Goal: Task Accomplishment & Management: Manage account settings

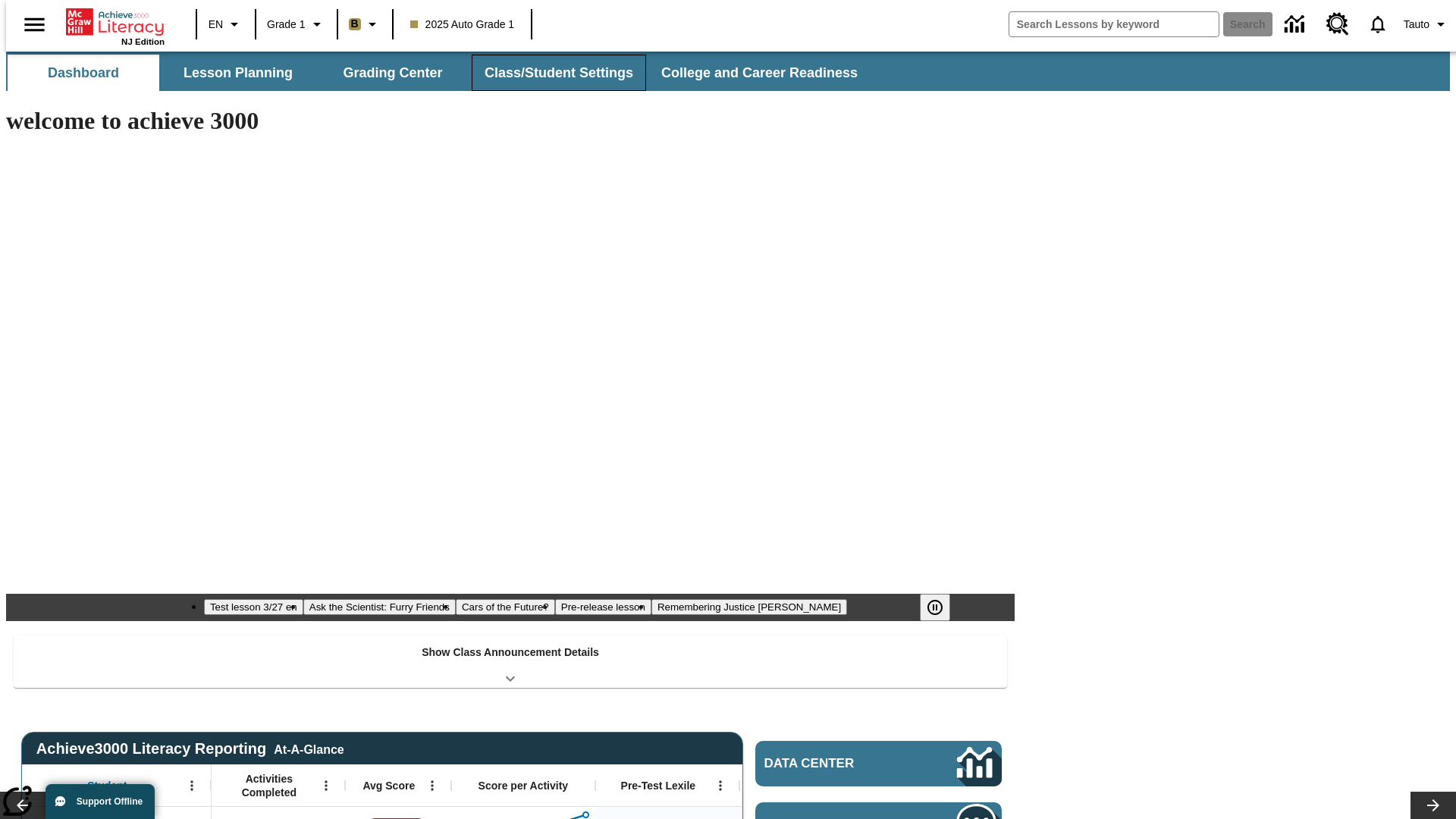
click at [550, 73] on button "Class/Student Settings" at bounding box center [558, 73] width 174 height 37
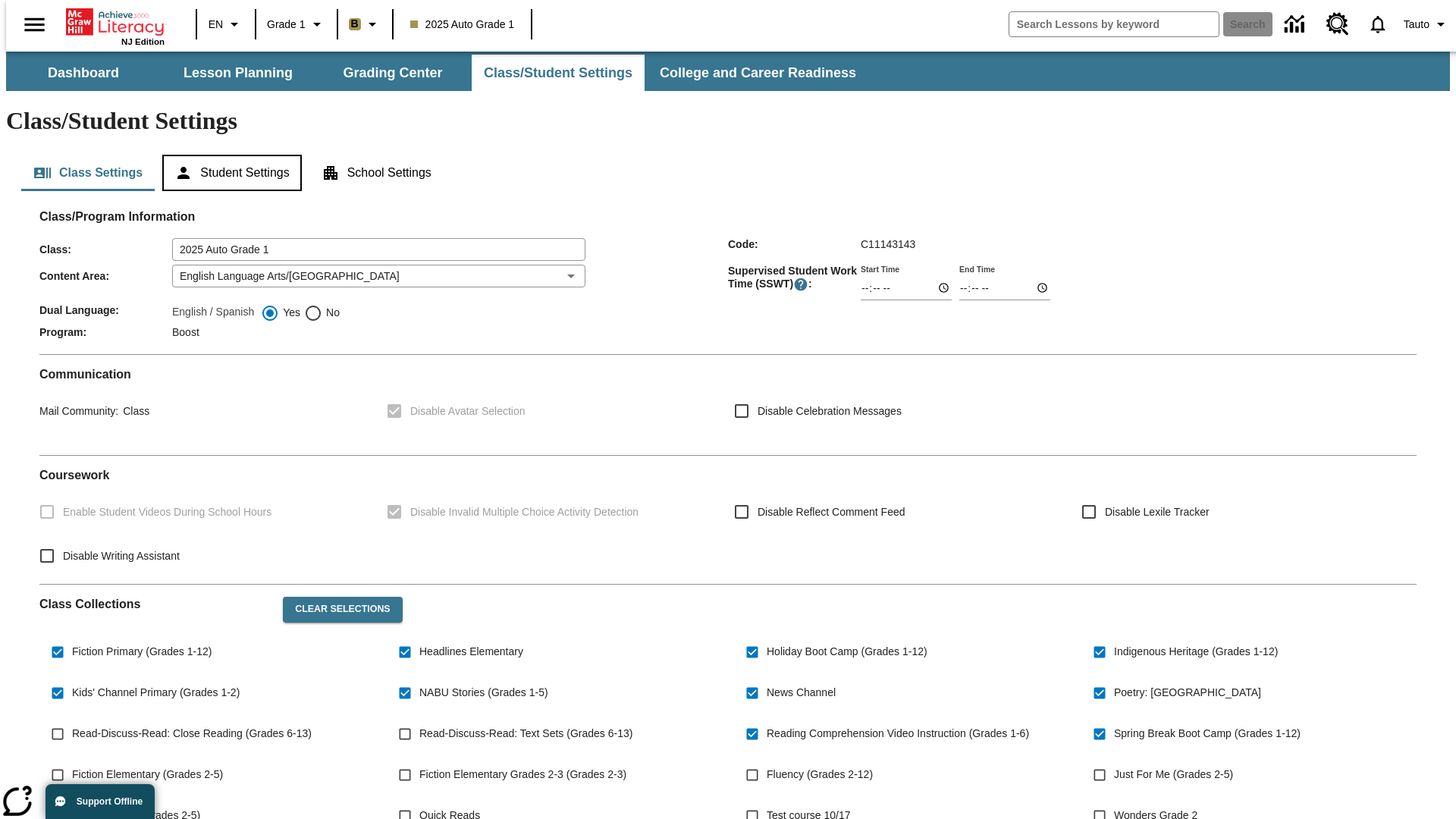
click at [228, 155] on button "Student Settings" at bounding box center [231, 173] width 139 height 37
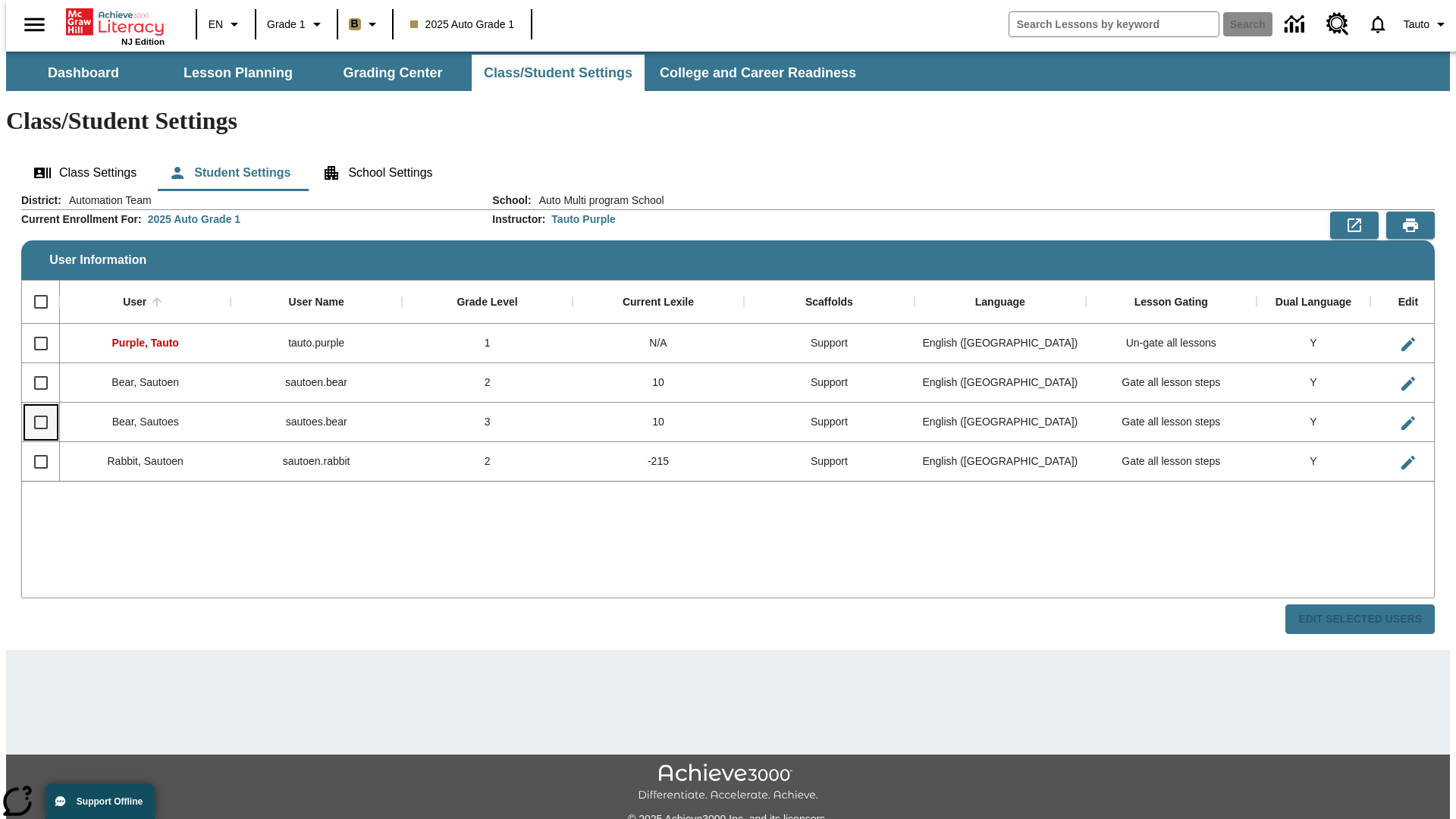
click at [34, 407] on input "Select row" at bounding box center [40, 422] width 32 height 32
checkbox input "true"
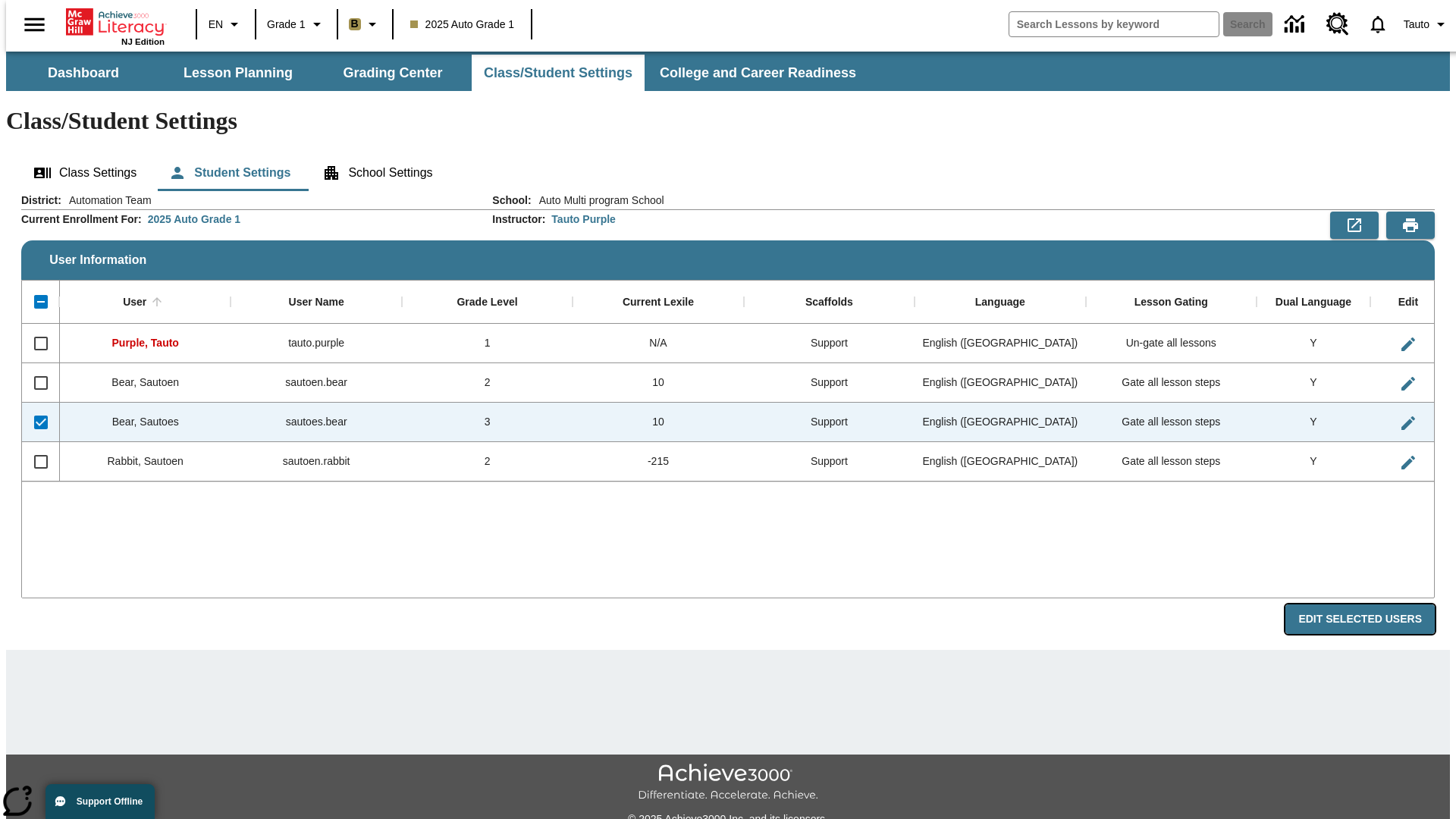
click at [1371, 605] on button "Edit Selected Users" at bounding box center [1359, 619] width 149 height 29
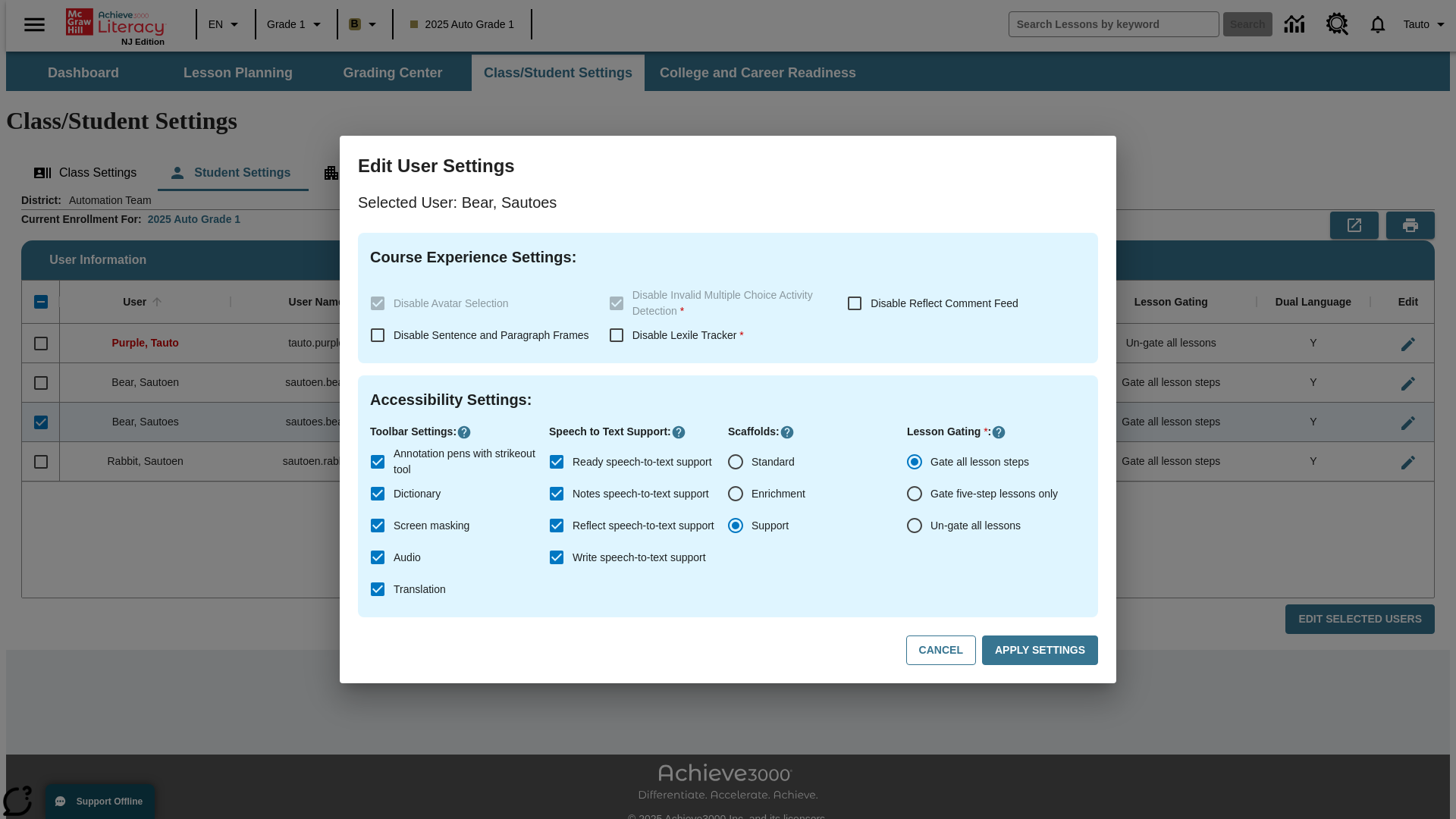
click at [915, 525] on input "Un-gate all lessons" at bounding box center [914, 525] width 32 height 32
radio input "true"
click at [1043, 651] on button "Apply Settings" at bounding box center [1040, 650] width 116 height 29
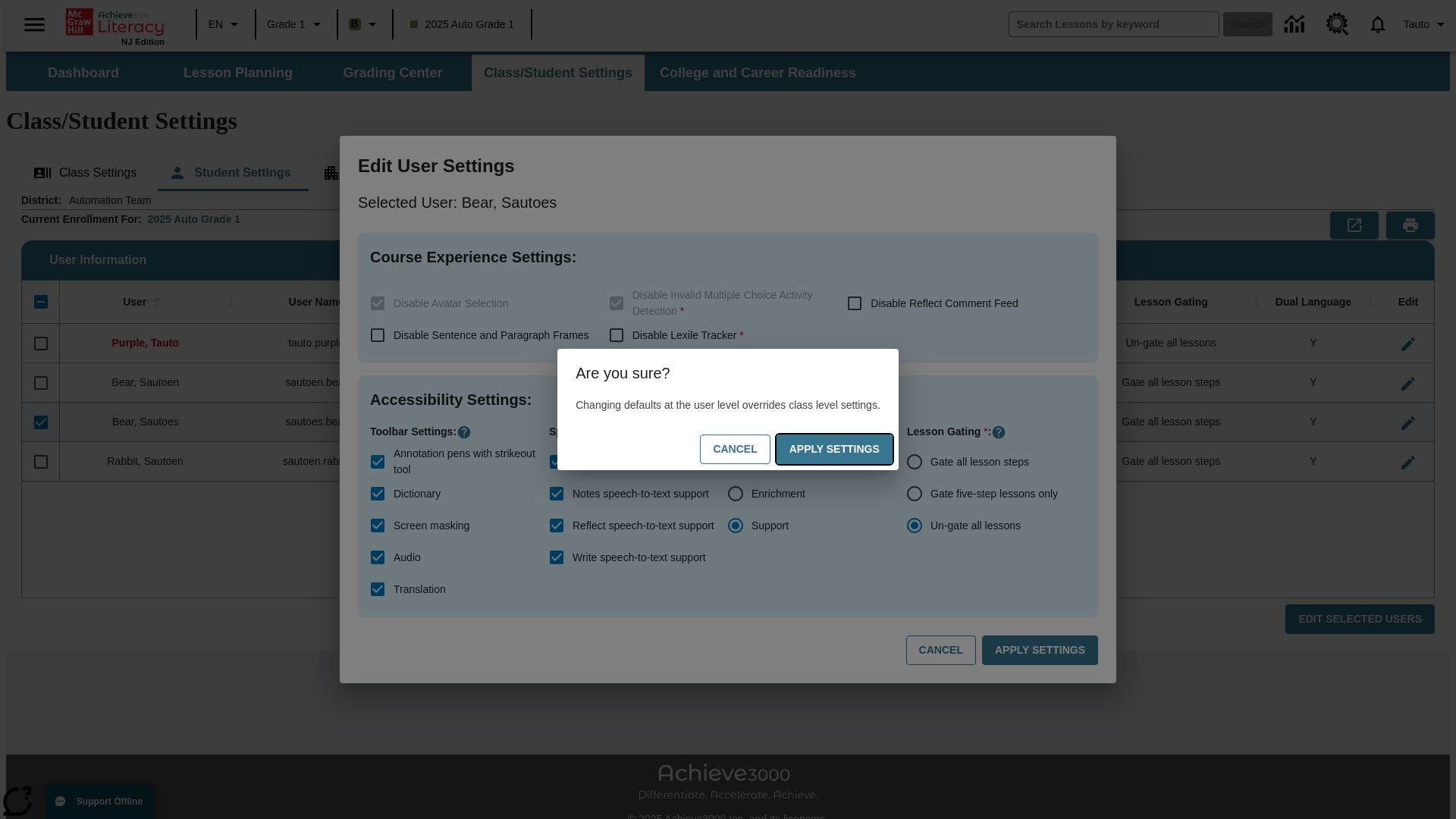
click at [849, 449] on button "Apply Settings" at bounding box center [835, 449] width 116 height 29
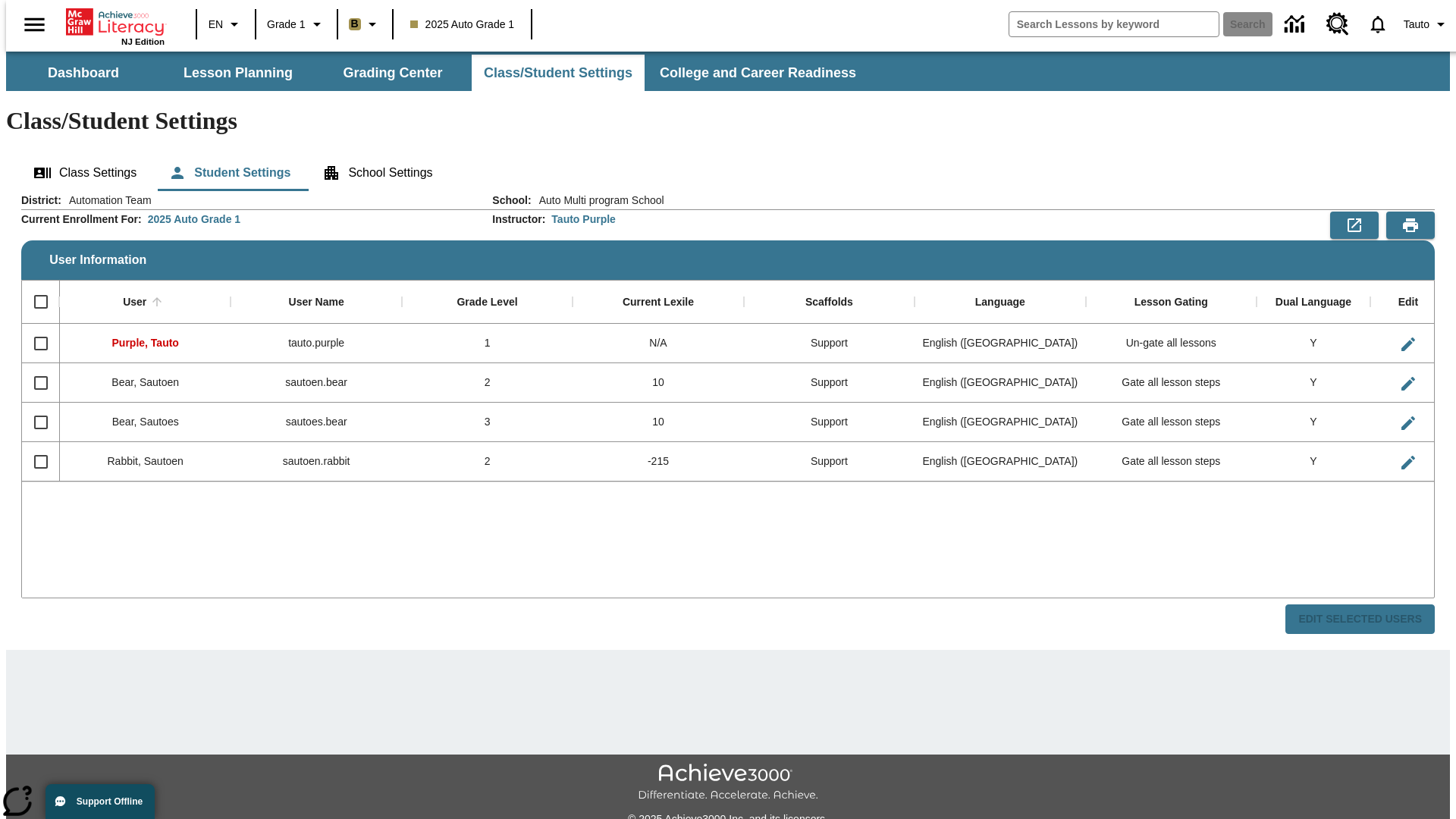
checkbox input "false"
click at [34, 407] on input "Select row" at bounding box center [40, 422] width 32 height 32
checkbox input "true"
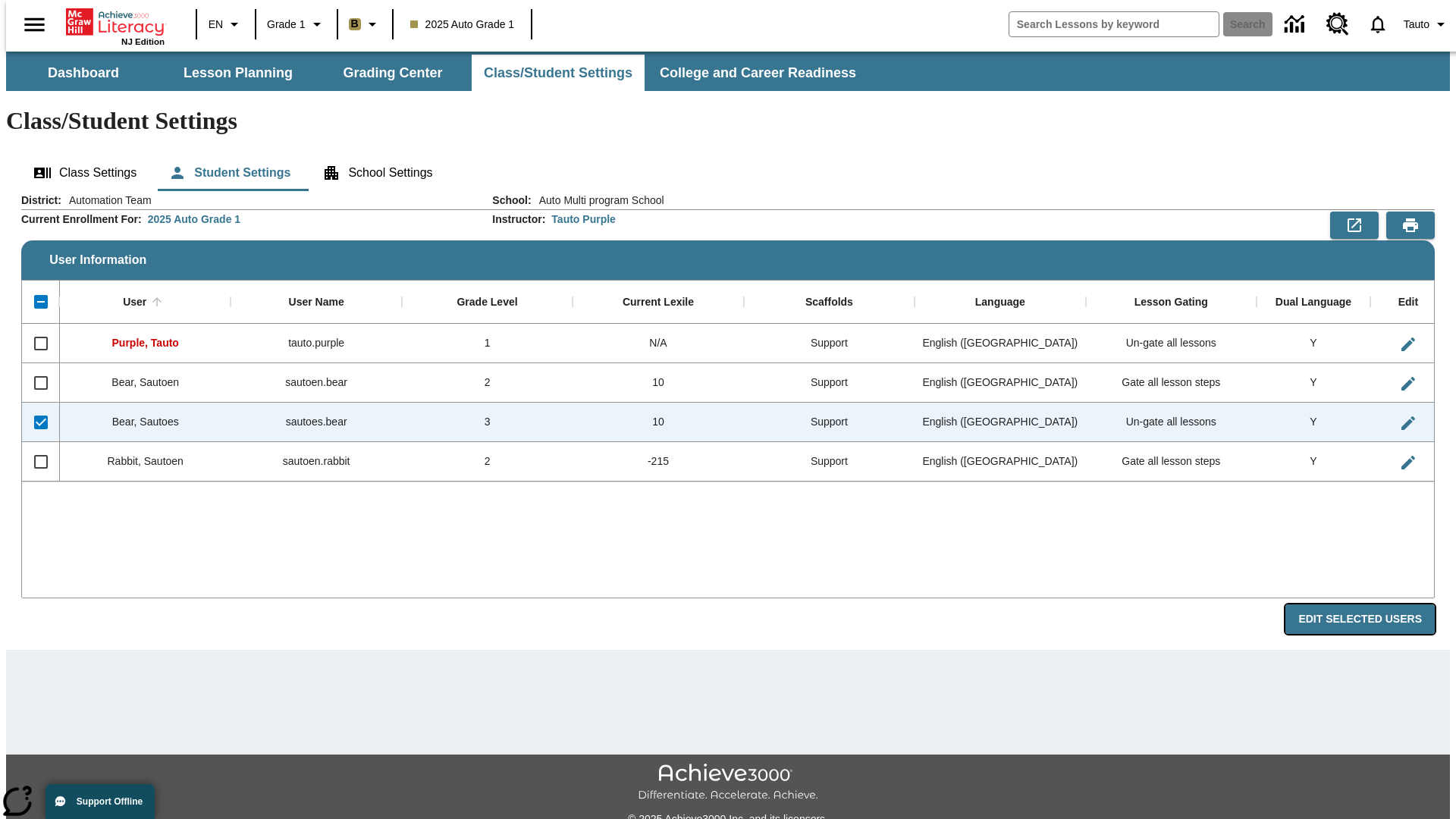
click at [1371, 605] on button "Edit Selected Users" at bounding box center [1359, 619] width 149 height 29
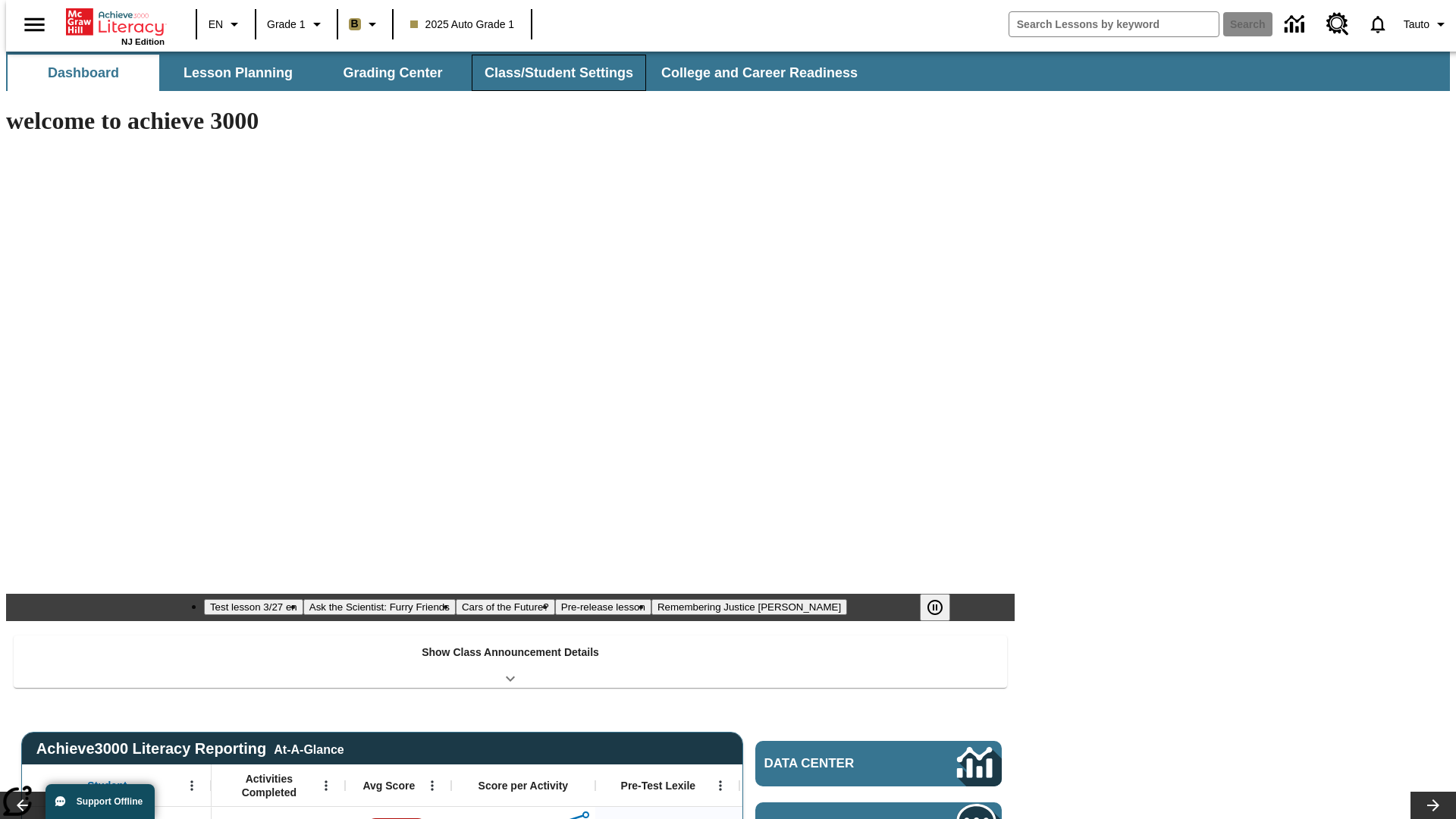
click at [550, 73] on button "Class/Student Settings" at bounding box center [558, 73] width 174 height 37
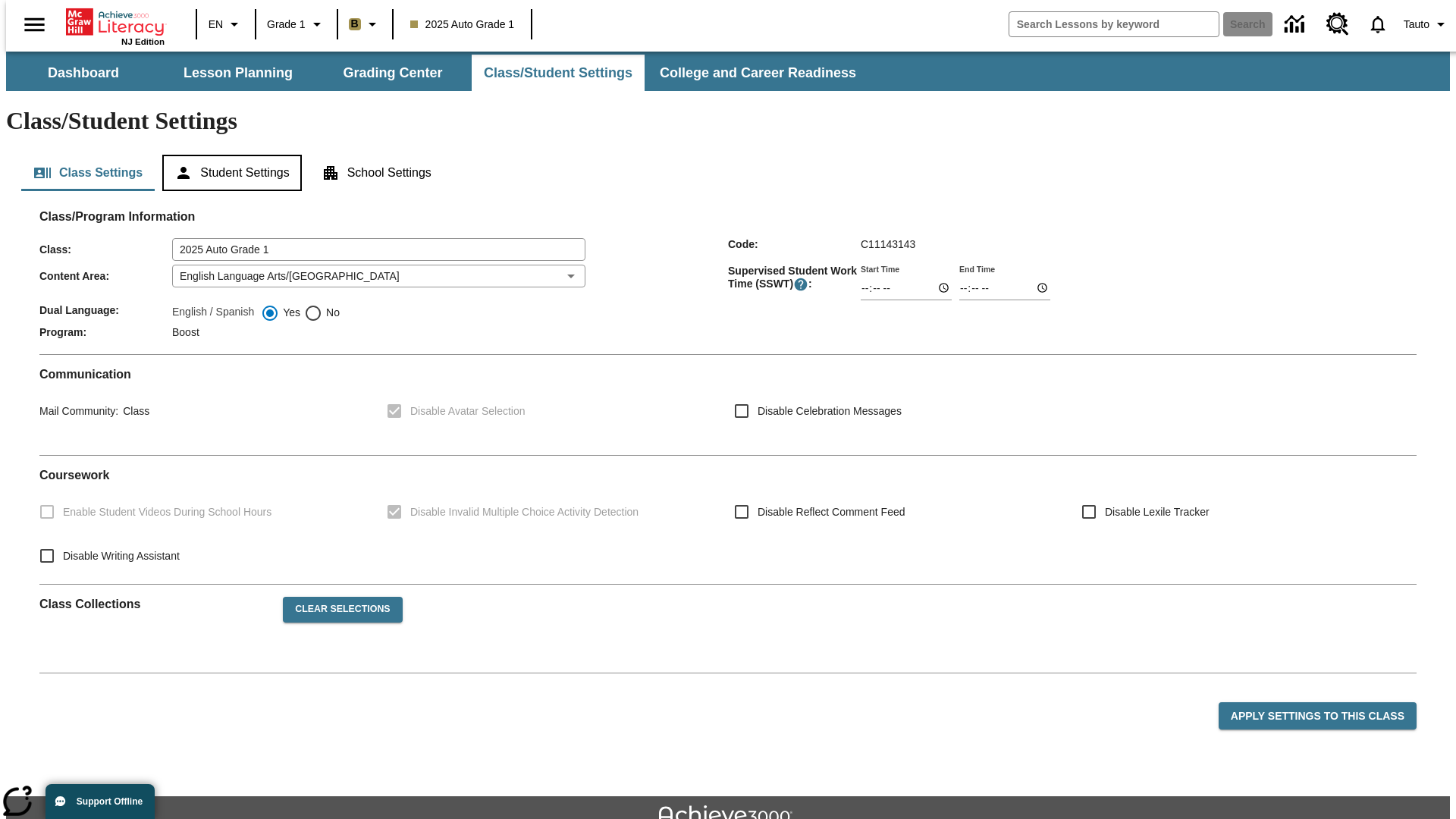
click at [228, 155] on button "Student Settings" at bounding box center [231, 173] width 139 height 37
